Goal: Entertainment & Leisure: Consume media (video, audio)

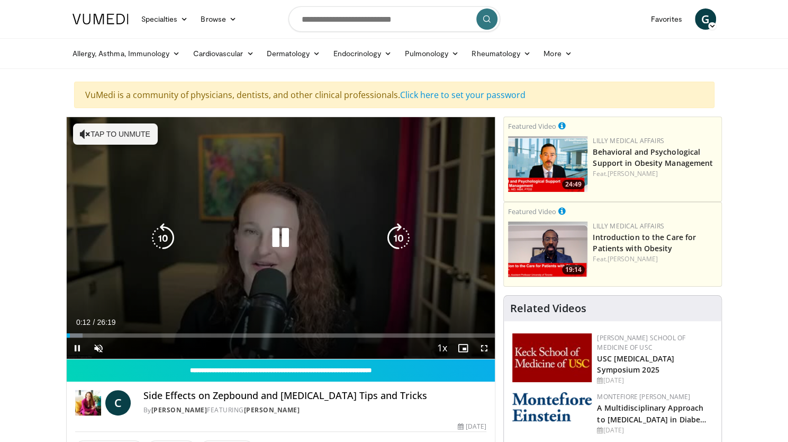
click at [105, 132] on button "Tap to unmute" at bounding box center [115, 133] width 85 height 21
